Goal: Communication & Community: Answer question/provide support

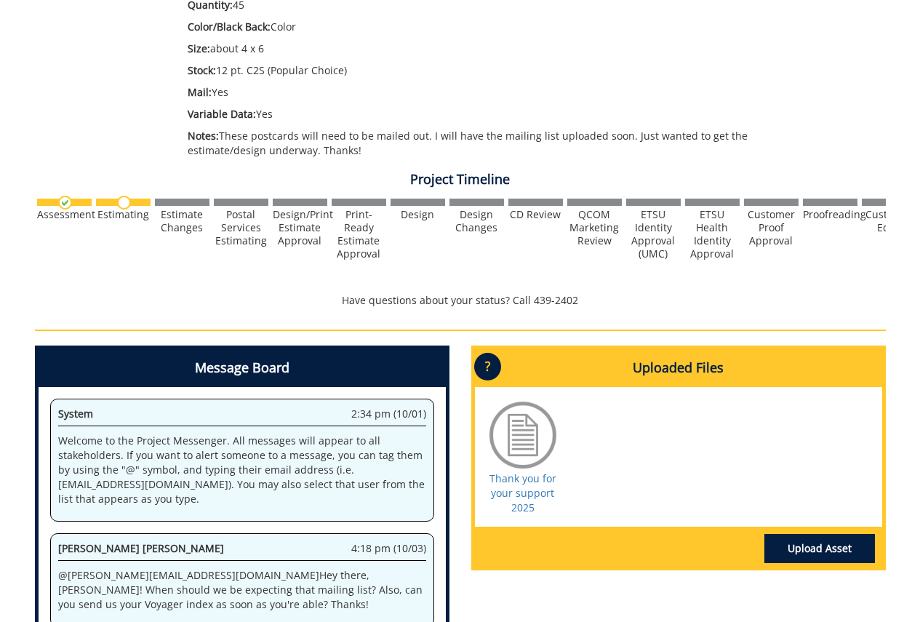
scroll to position [509, 0]
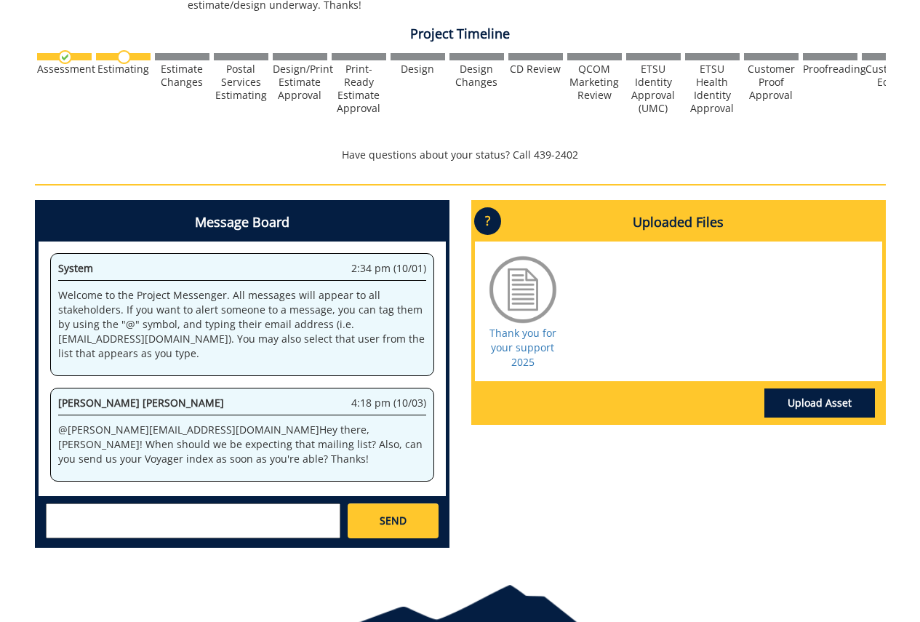
click at [249, 514] on textarea at bounding box center [193, 520] width 294 height 35
type textarea "T"
click at [200, 526] on textarea "@[EMAIL_ADDRESS][DOMAIN_NAME] Hi [PERSON_NAME], I was going to wait until I was…" at bounding box center [193, 520] width 294 height 35
click at [281, 525] on textarea "@[EMAIL_ADDRESS][DOMAIN_NAME] Hi [PERSON_NAME], I was going to wait until I was…" at bounding box center [193, 520] width 294 height 35
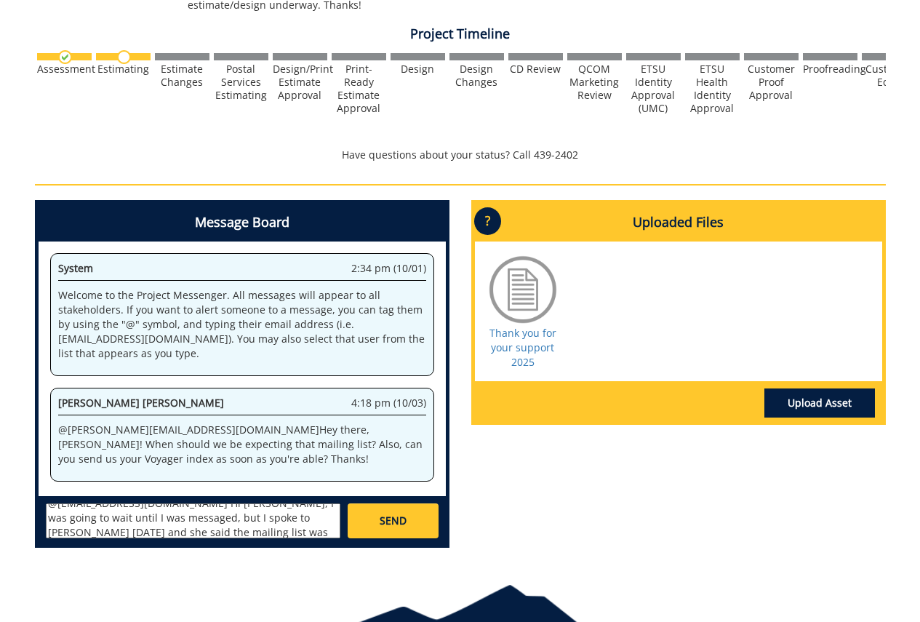
scroll to position [0, 0]
drag, startPoint x: 140, startPoint y: 528, endPoint x: 206, endPoint y: 511, distance: 68.2
click at [206, 511] on textarea "@[EMAIL_ADDRESS][DOMAIN_NAME] Hi [PERSON_NAME], I was going to wait until I was…" at bounding box center [193, 520] width 294 height 35
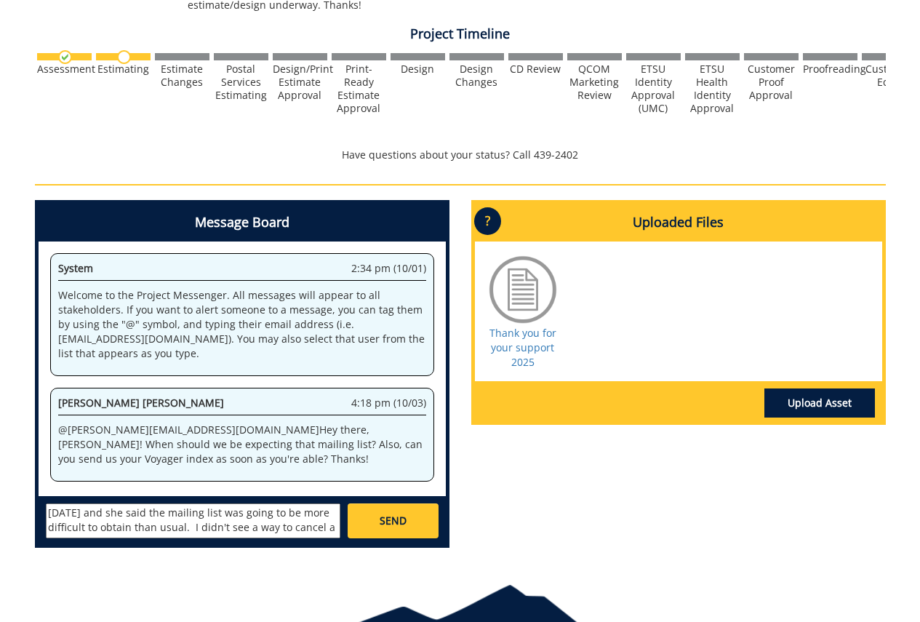
click at [173, 528] on textarea "@[EMAIL_ADDRESS][DOMAIN_NAME] Hi [PERSON_NAME], thank you for messaging me - I …" at bounding box center [193, 520] width 294 height 35
click at [173, 523] on textarea "@[EMAIL_ADDRESS][DOMAIN_NAME] Hi [PERSON_NAME], thank you for messaging me - I …" at bounding box center [193, 520] width 294 height 35
type textarea "@[EMAIL_ADDRESS][DOMAIN_NAME] Hi [PERSON_NAME], thank you for messaging me - I …"
click at [412, 520] on link "SEND" at bounding box center [393, 520] width 90 height 35
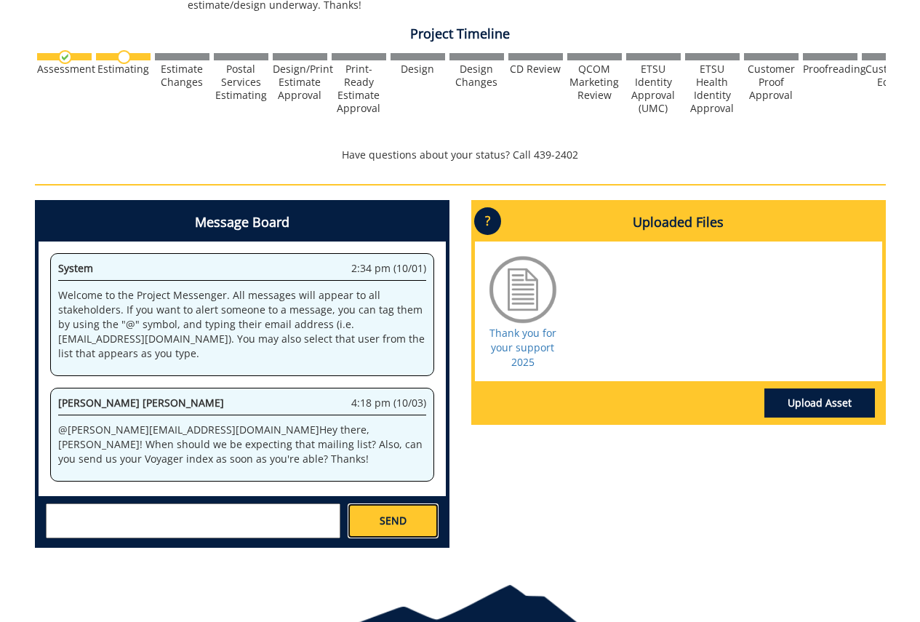
scroll to position [0, 0]
